Goal: Transaction & Acquisition: Download file/media

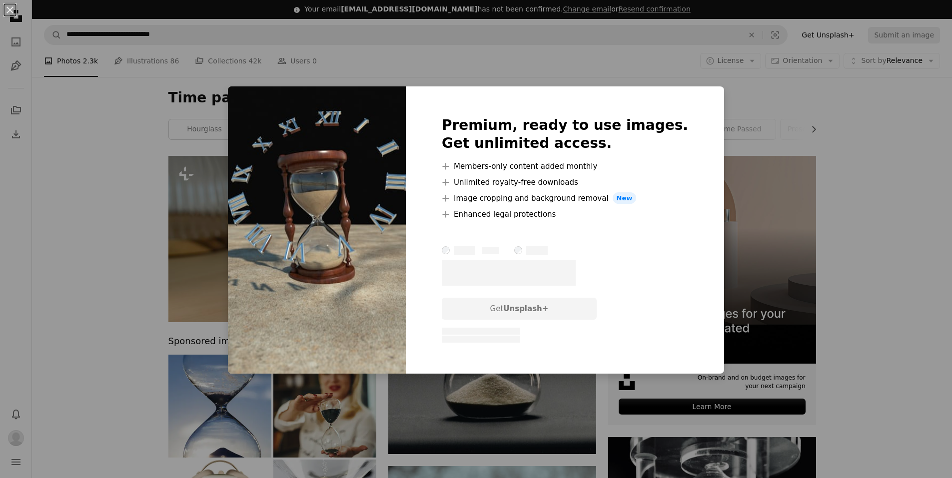
scroll to position [1950, 0]
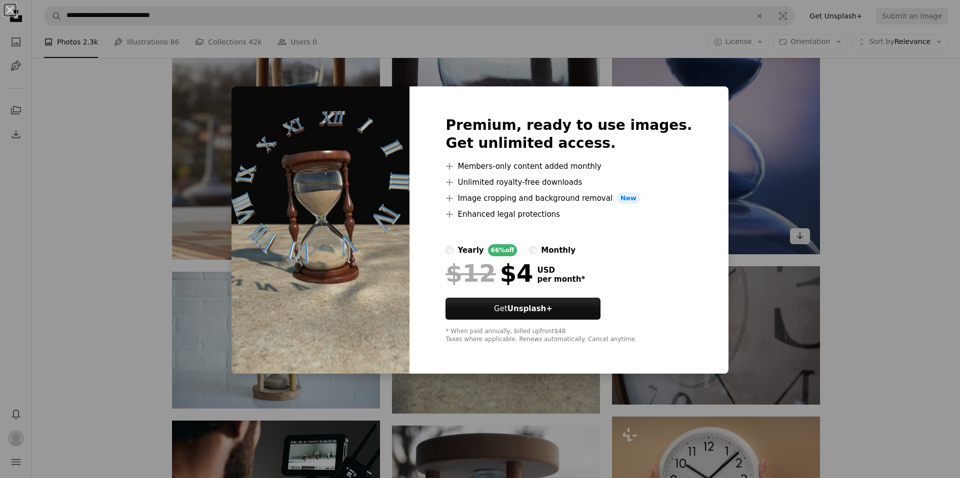
drag, startPoint x: 772, startPoint y: 106, endPoint x: 761, endPoint y: 115, distance: 14.2
click at [772, 105] on div "An X shape Premium, ready to use images. Get unlimited access. A plus sign Memb…" at bounding box center [480, 239] width 960 height 478
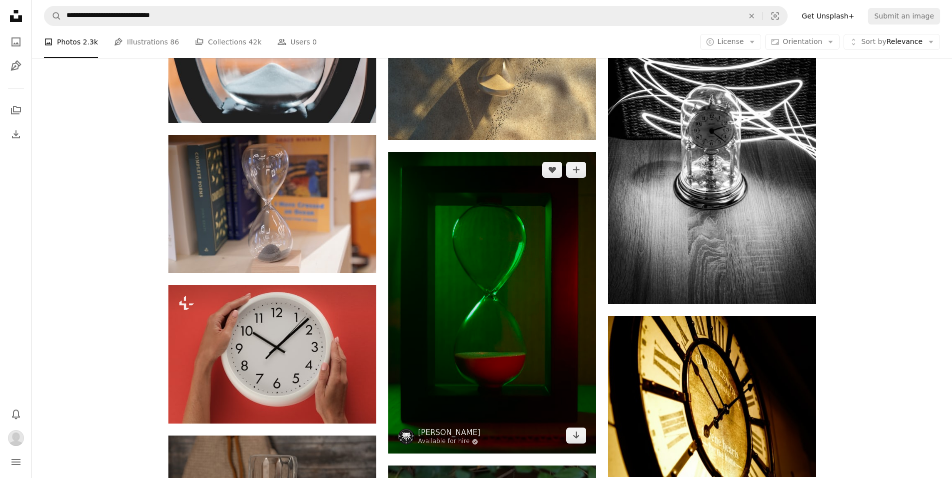
scroll to position [3149, 0]
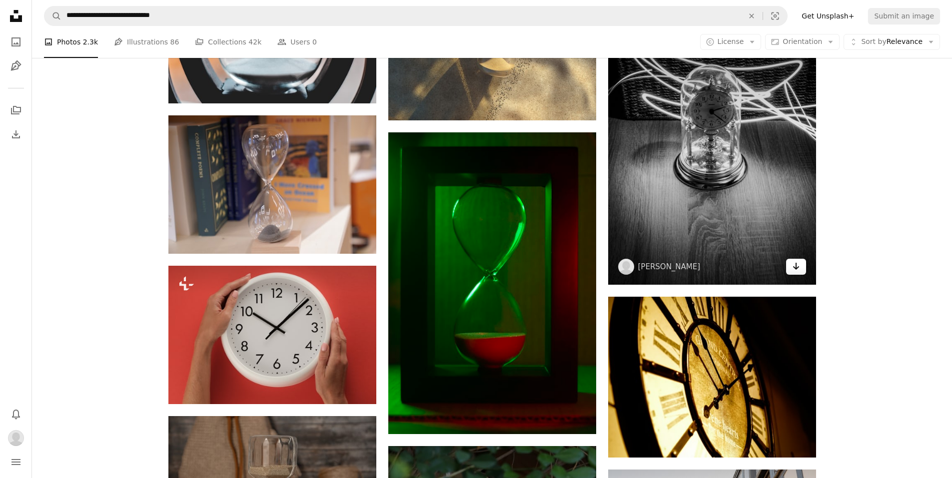
click at [801, 265] on link "Arrow pointing down" at bounding box center [796, 267] width 20 height 16
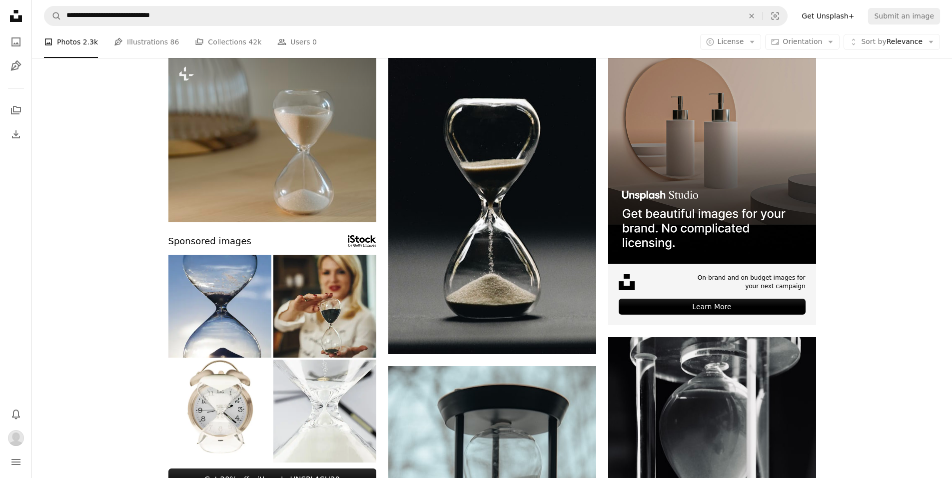
scroll to position [0, 0]
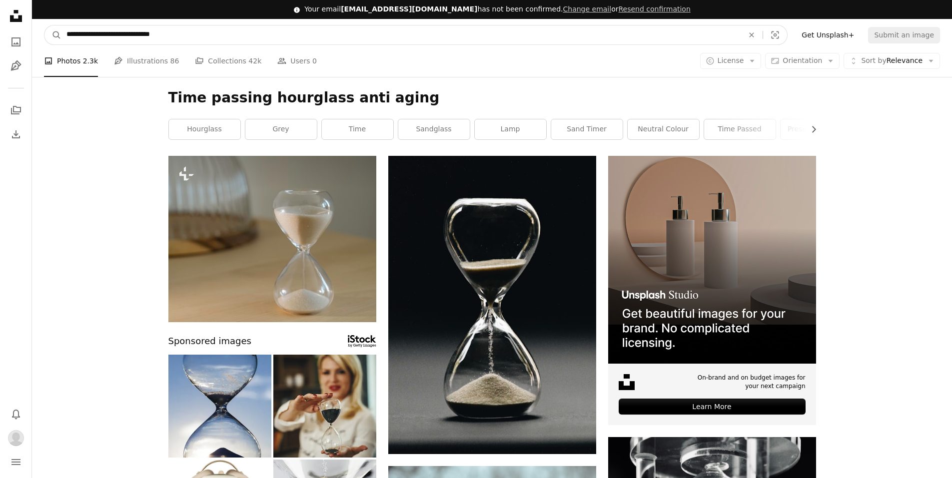
drag, startPoint x: 247, startPoint y: 26, endPoint x: 0, endPoint y: 41, distance: 247.4
paste input "Find visuals sitewide"
type input "**********"
click button "A magnifying glass" at bounding box center [52, 34] width 17 height 19
